Goal: Task Accomplishment & Management: Complete application form

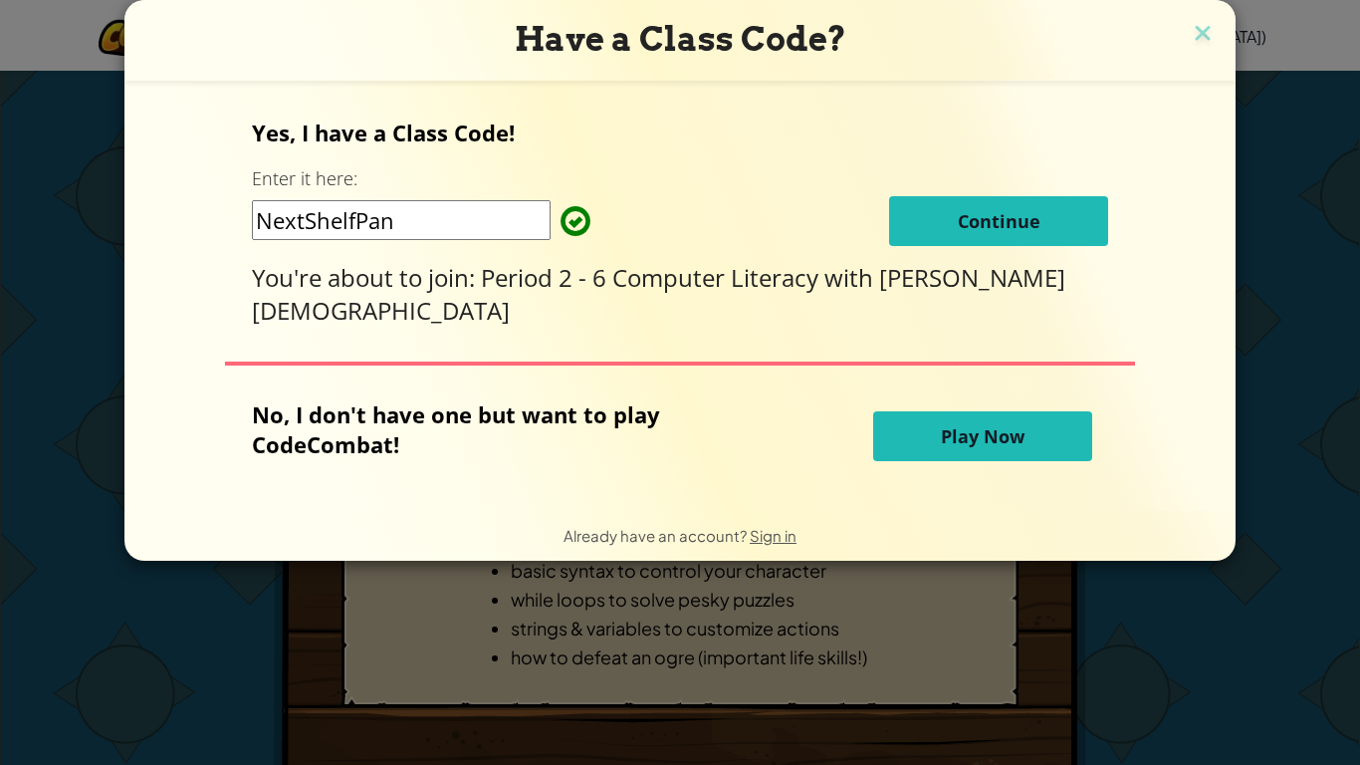
click at [958, 222] on span "Continue" at bounding box center [999, 221] width 83 height 24
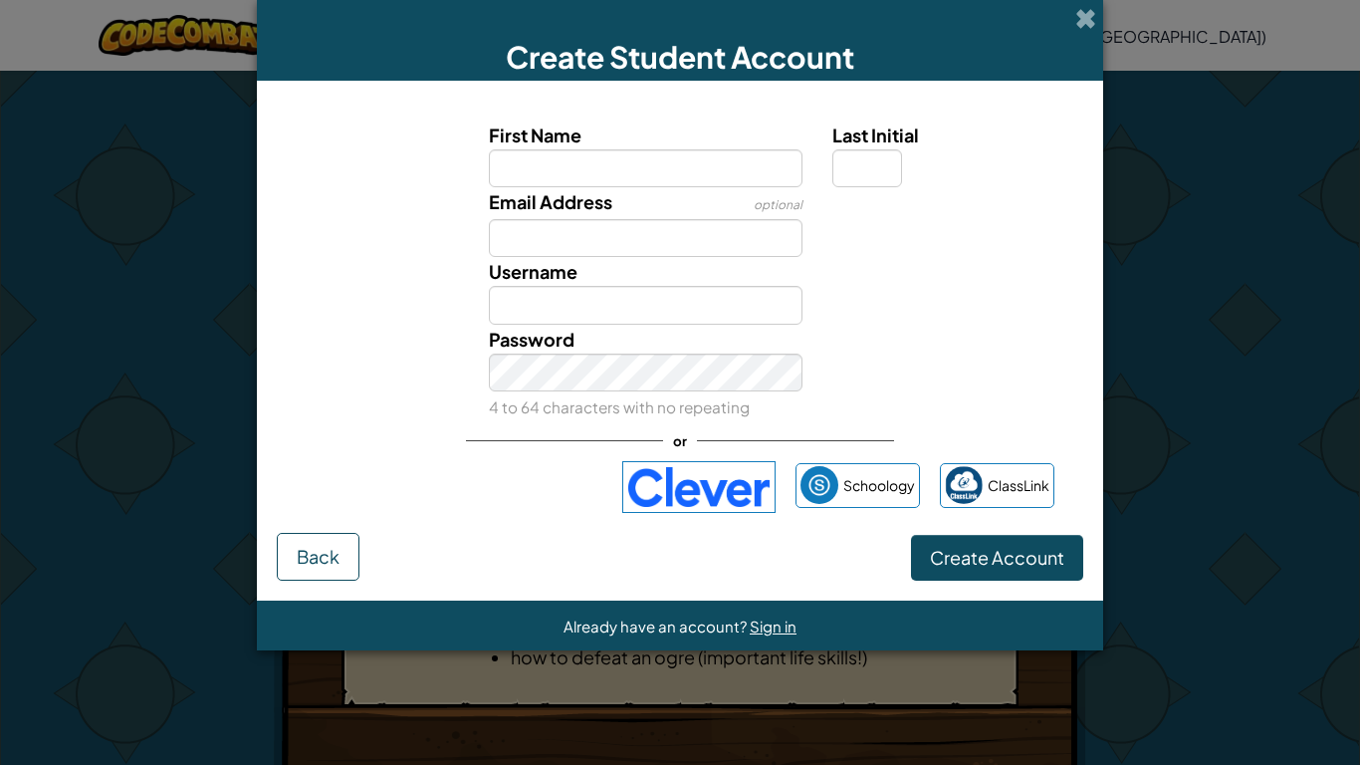
click at [1102, 16] on div "Create Student Account" at bounding box center [680, 40] width 846 height 81
click at [1060, 37] on div "Create Student Account" at bounding box center [680, 40] width 846 height 81
click at [1078, 25] on span at bounding box center [1085, 18] width 21 height 21
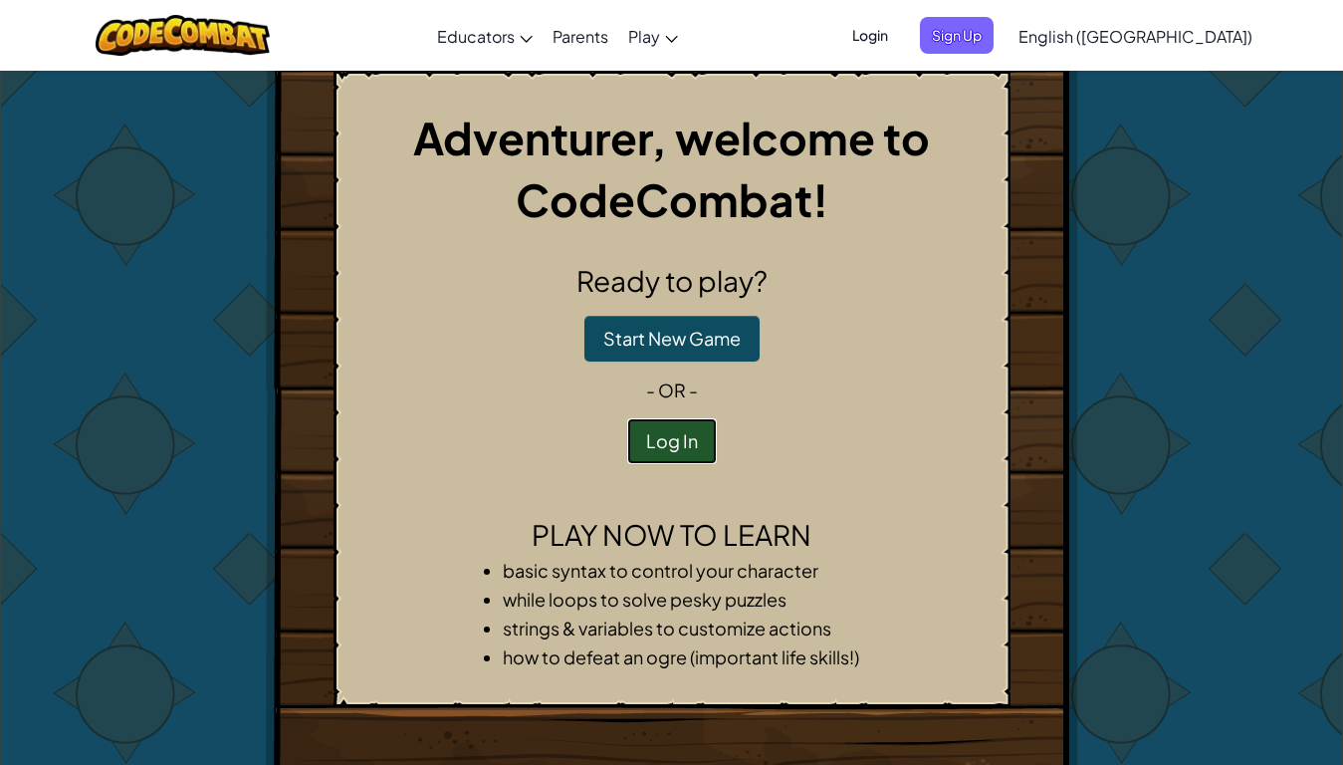
click at [698, 439] on button "Log In" at bounding box center [672, 441] width 90 height 46
